Goal: Information Seeking & Learning: Stay updated

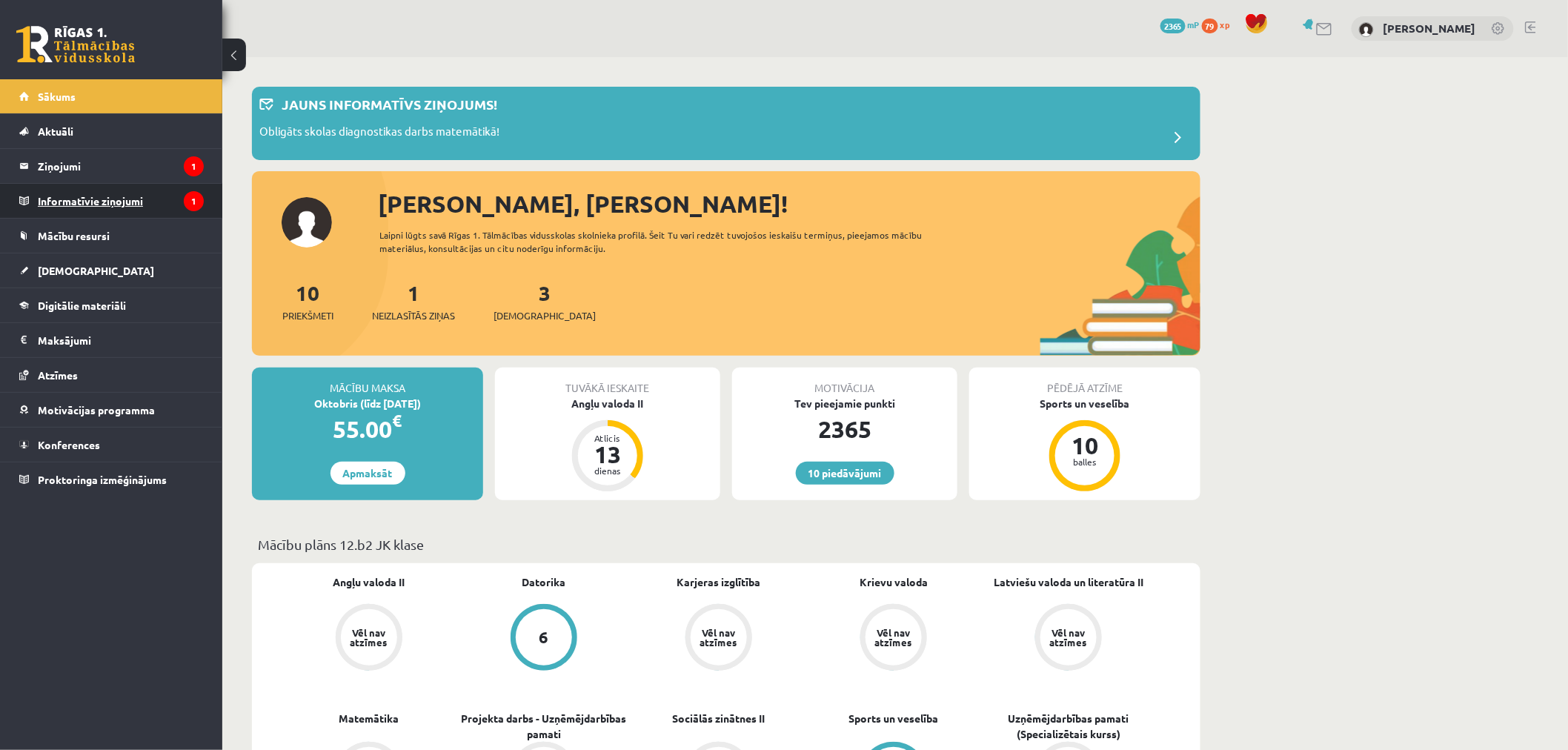
click at [164, 200] on legend "Informatīvie ziņojumi 1" at bounding box center [121, 201] width 166 height 34
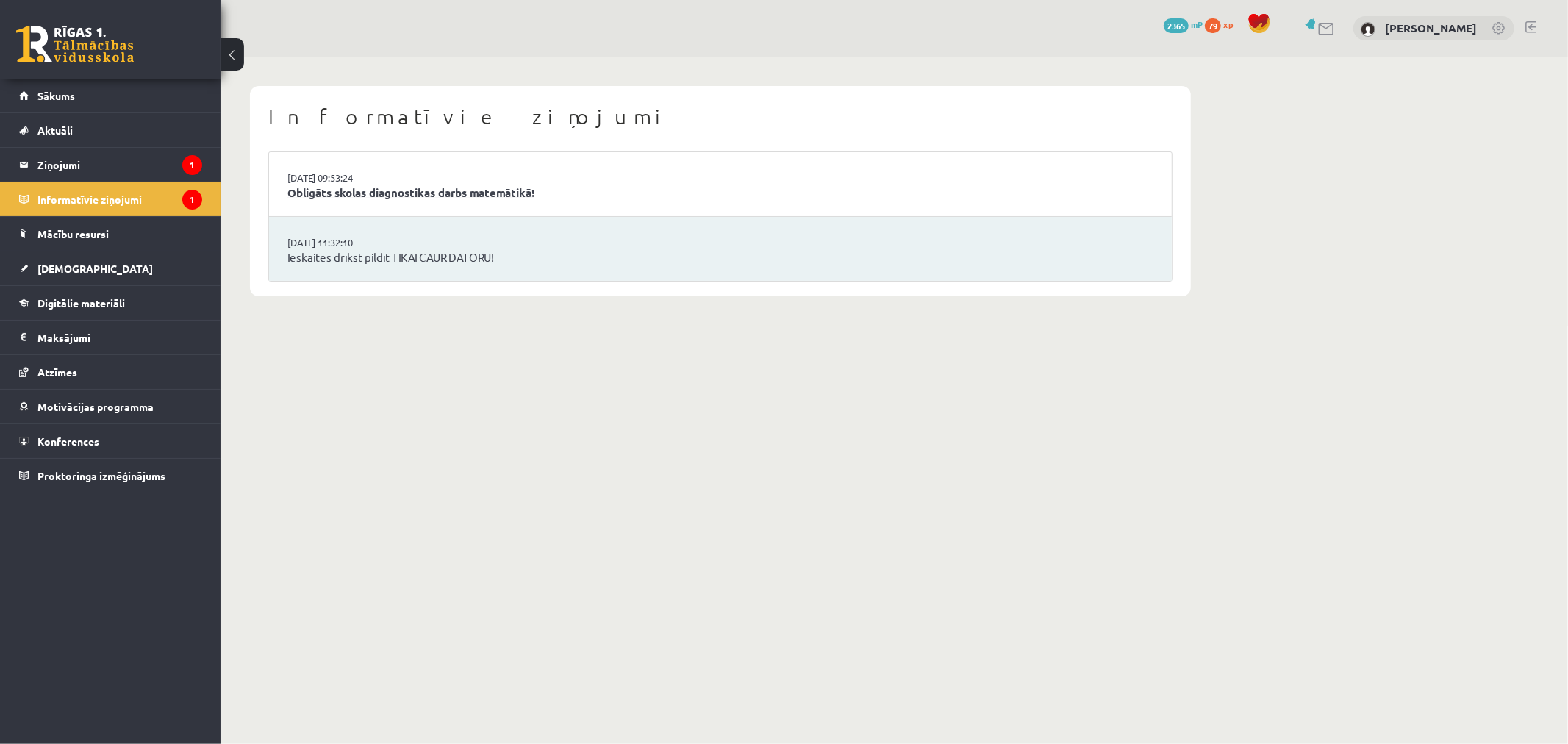
click at [474, 186] on link "Obligāts skolas diagnostikas darbs matemātikā!" at bounding box center [721, 193] width 866 height 17
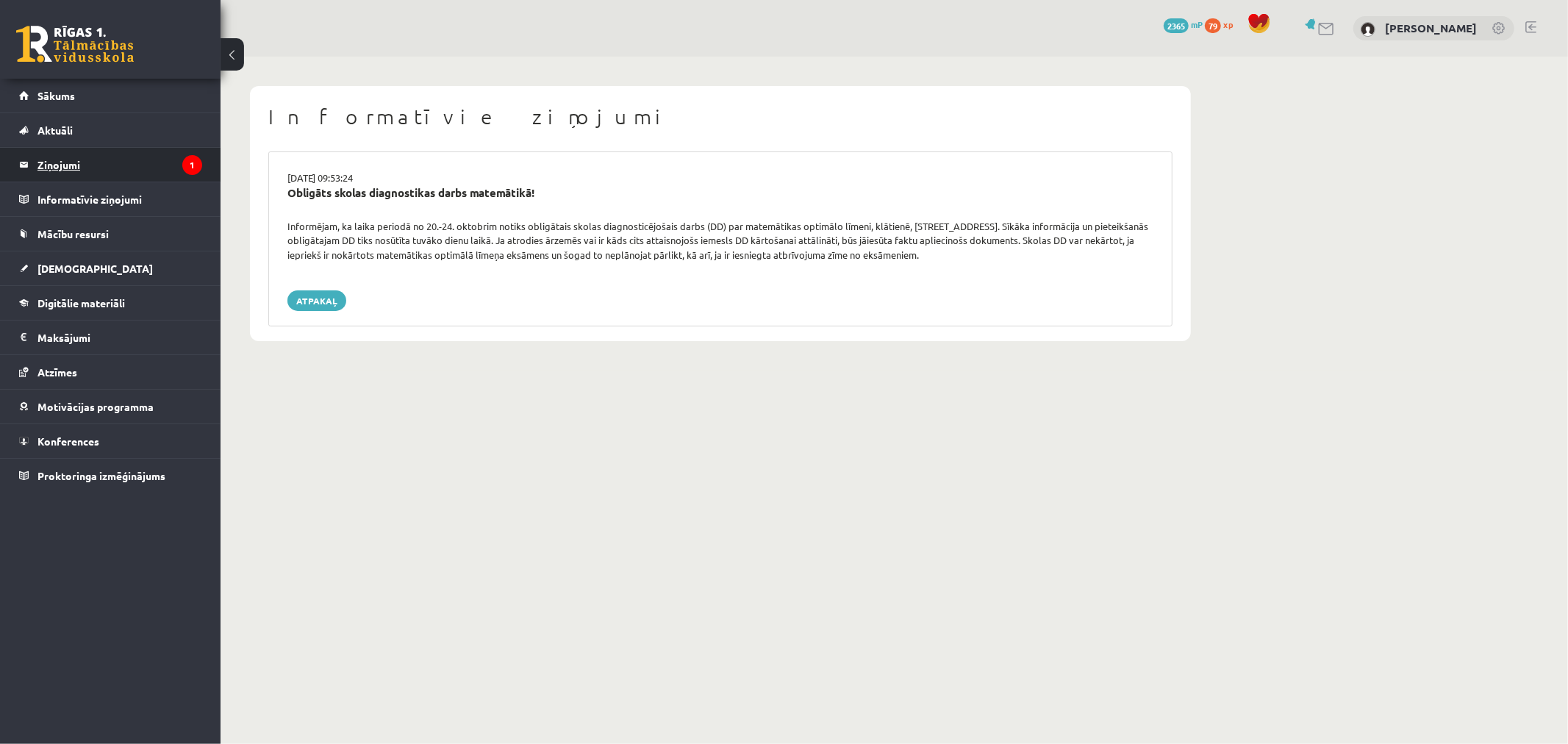
click at [149, 153] on legend "Ziņojumi 1" at bounding box center [120, 165] width 165 height 33
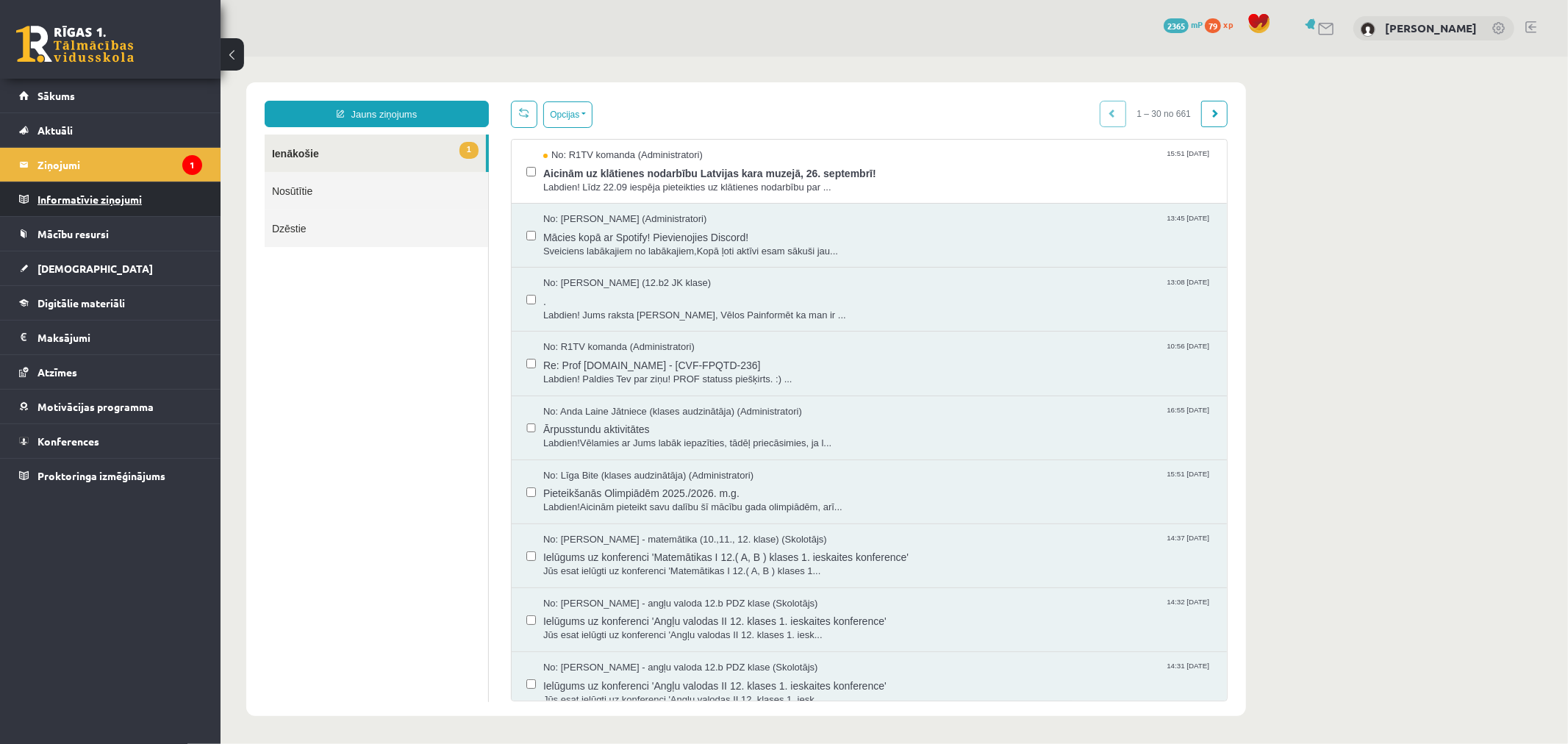
click at [104, 201] on legend "Informatīvie ziņojumi 0" at bounding box center [120, 199] width 165 height 33
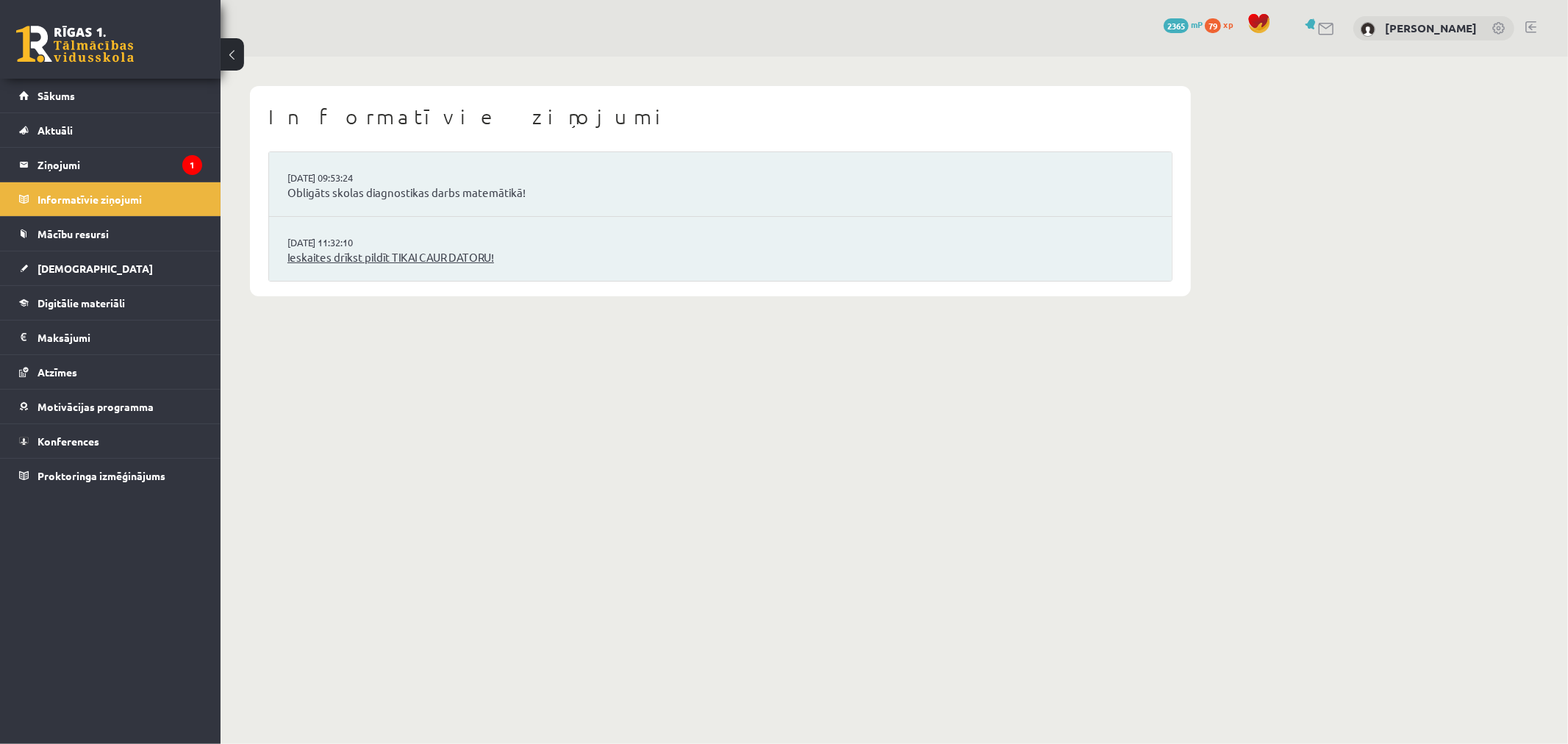
click at [442, 258] on link "Ieskaites drīkst pildīt TIKAI CAUR DATORU!" at bounding box center [721, 257] width 866 height 17
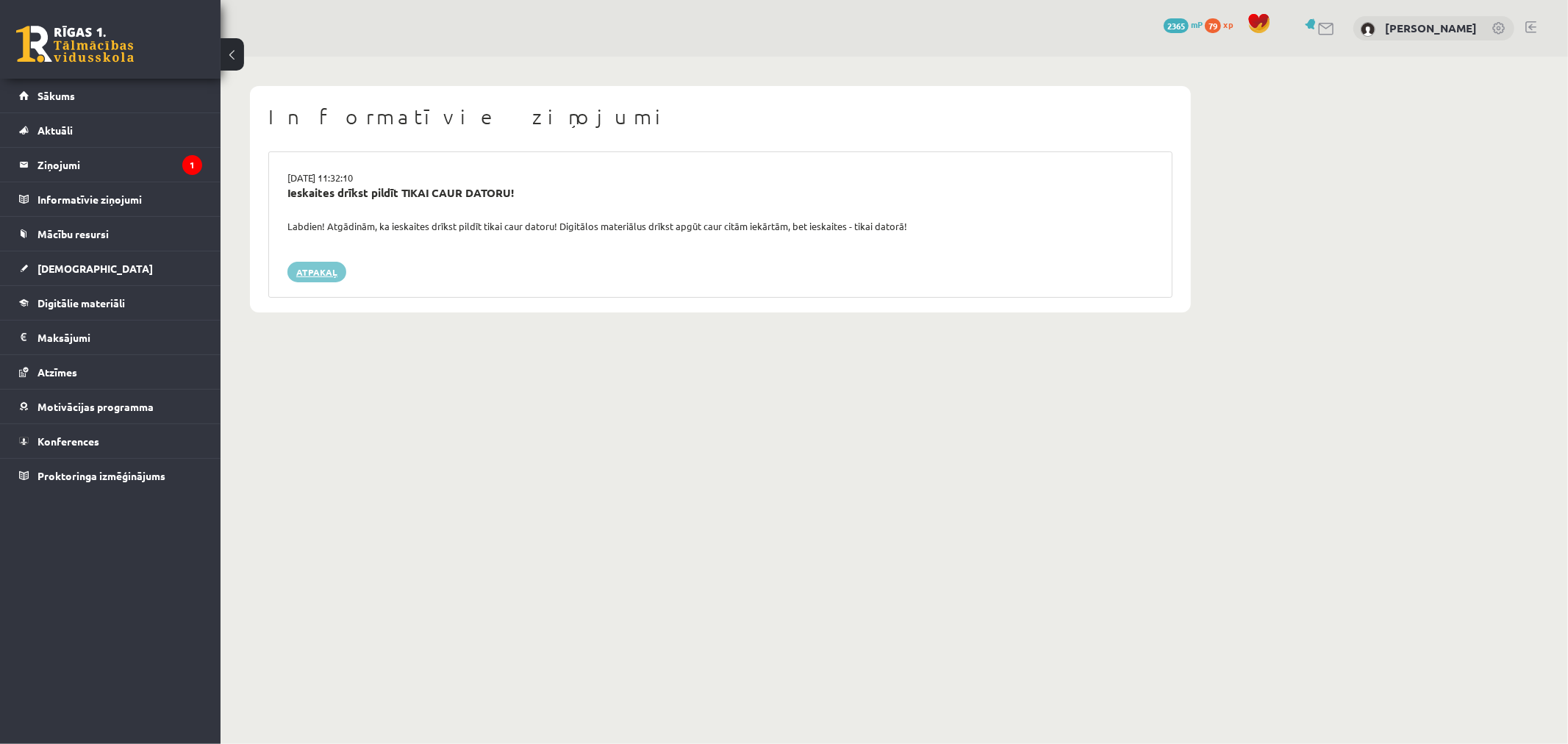
click at [327, 273] on link "Atpakaļ" at bounding box center [317, 272] width 59 height 21
